Goal: Information Seeking & Learning: Learn about a topic

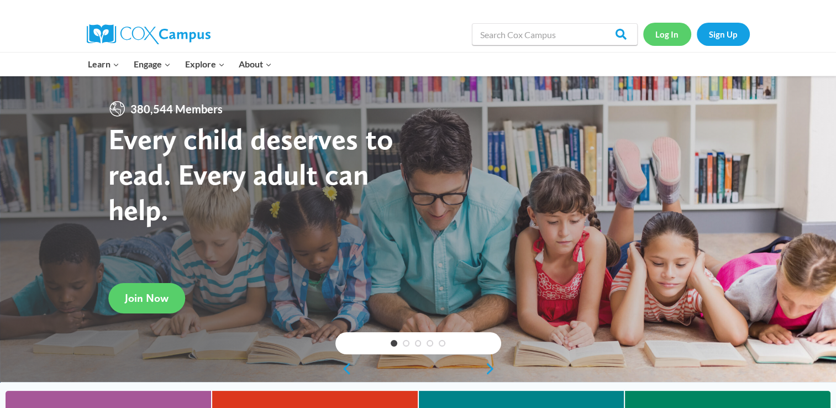
click at [670, 30] on link "Log In" at bounding box center [667, 34] width 48 height 23
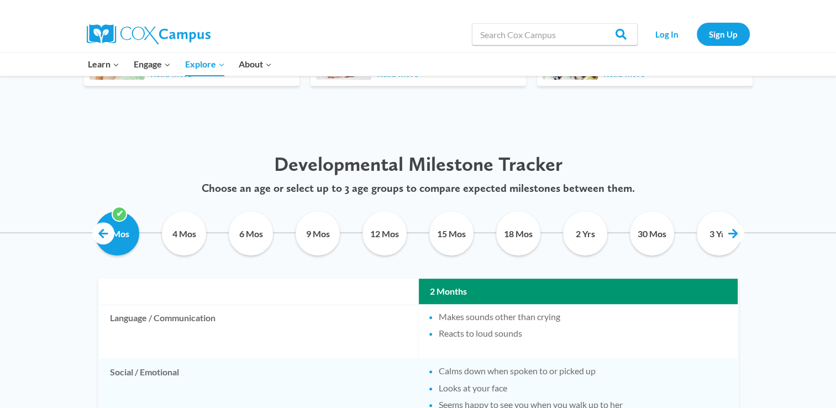
scroll to position [475, 0]
click at [733, 236] on link at bounding box center [733, 233] width 22 height 22
click at [658, 232] on input "4 Yrs" at bounding box center [652, 233] width 50 height 44
checkbox input "true"
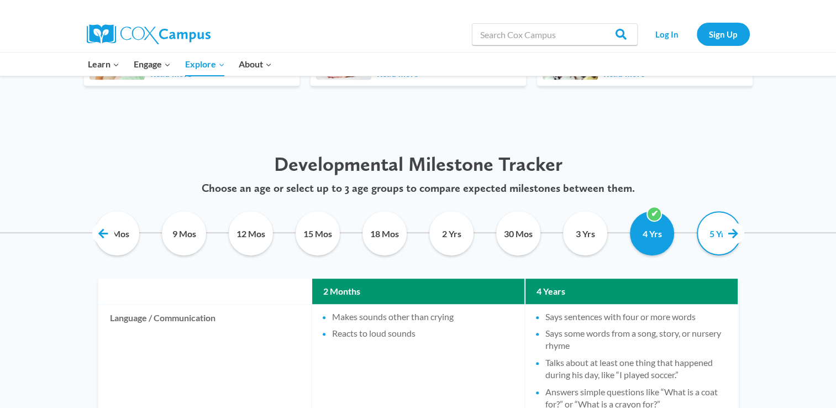
click at [715, 237] on input "5 Yrs" at bounding box center [719, 233] width 50 height 44
checkbox input "true"
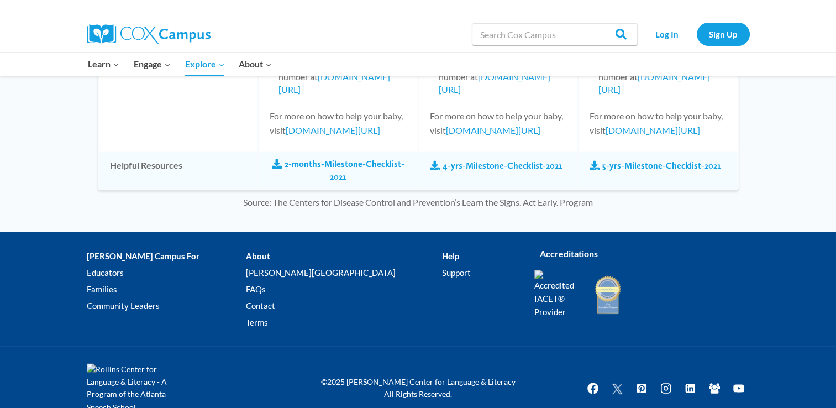
scroll to position [1709, 0]
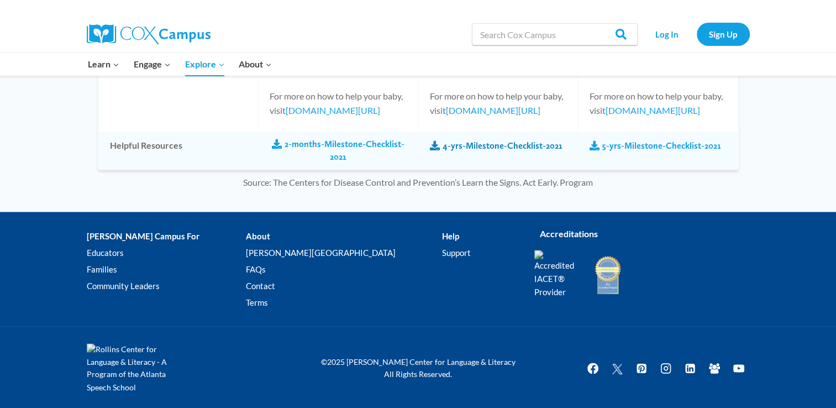
click at [434, 147] on span at bounding box center [435, 146] width 10 height 10
click at [592, 141] on span at bounding box center [595, 146] width 10 height 10
